Goal: Task Accomplishment & Management: Manage account settings

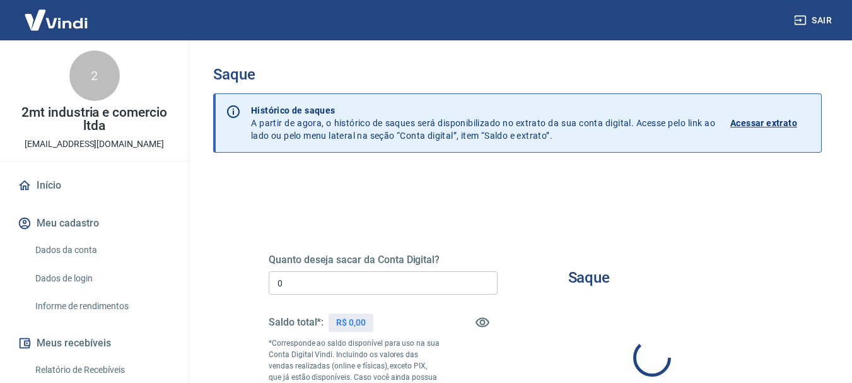
type input "R$ 0,00"
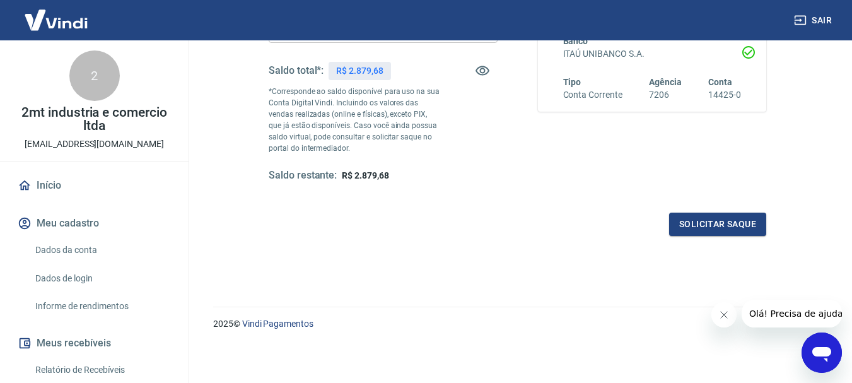
scroll to position [252, 0]
click at [50, 28] on img at bounding box center [56, 20] width 82 height 38
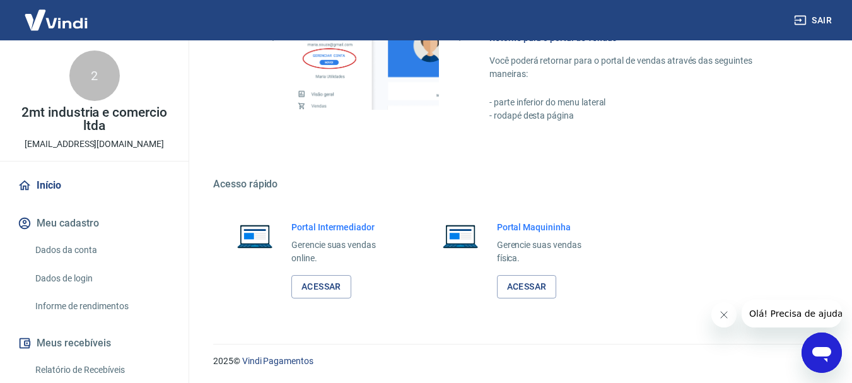
scroll to position [652, 0]
